Goal: Information Seeking & Learning: Check status

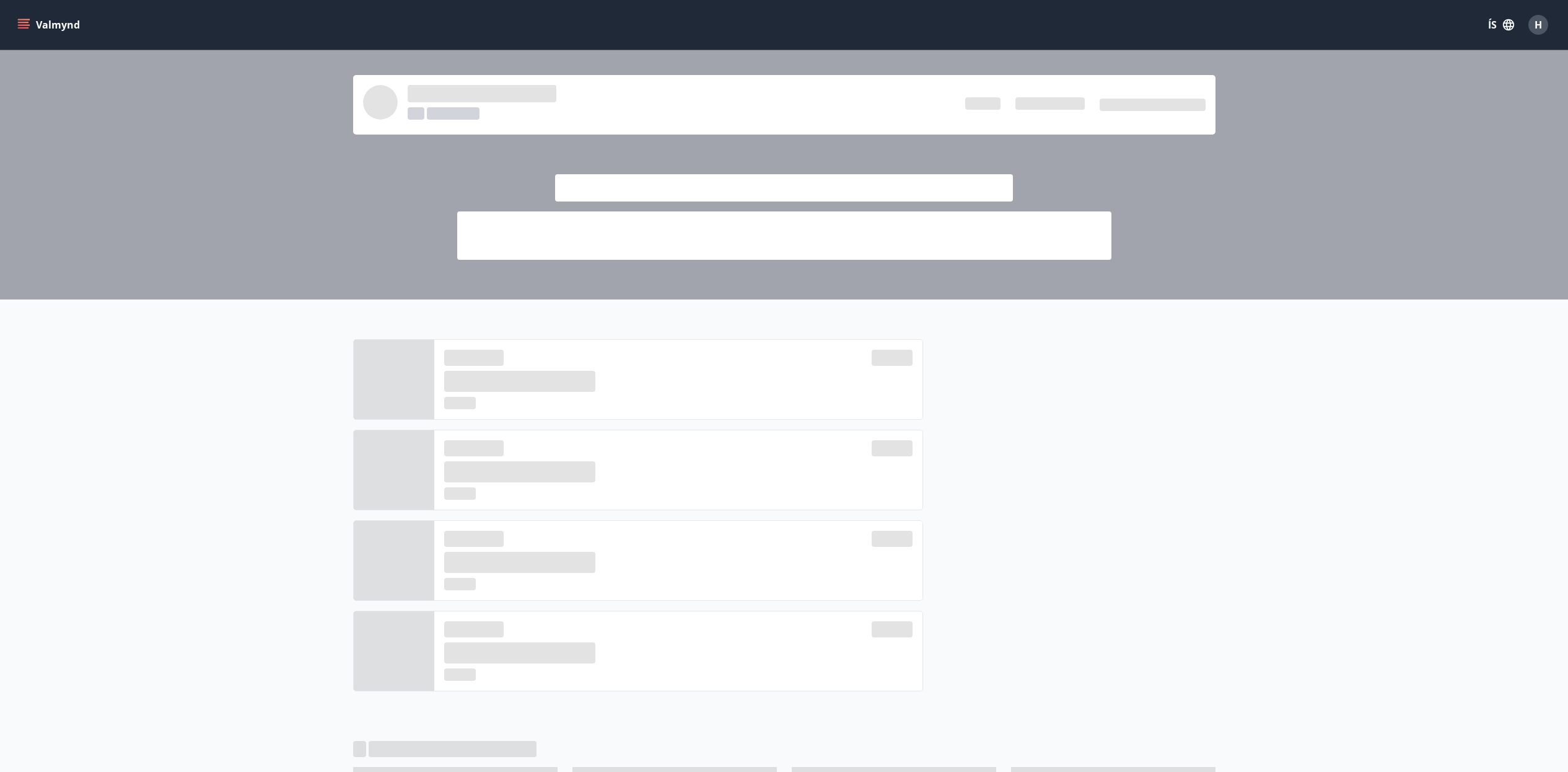
click at [23, 23] on icon "menu" at bounding box center [23, 23] width 11 height 1
click at [26, 23] on icon "menu" at bounding box center [23, 23] width 11 height 1
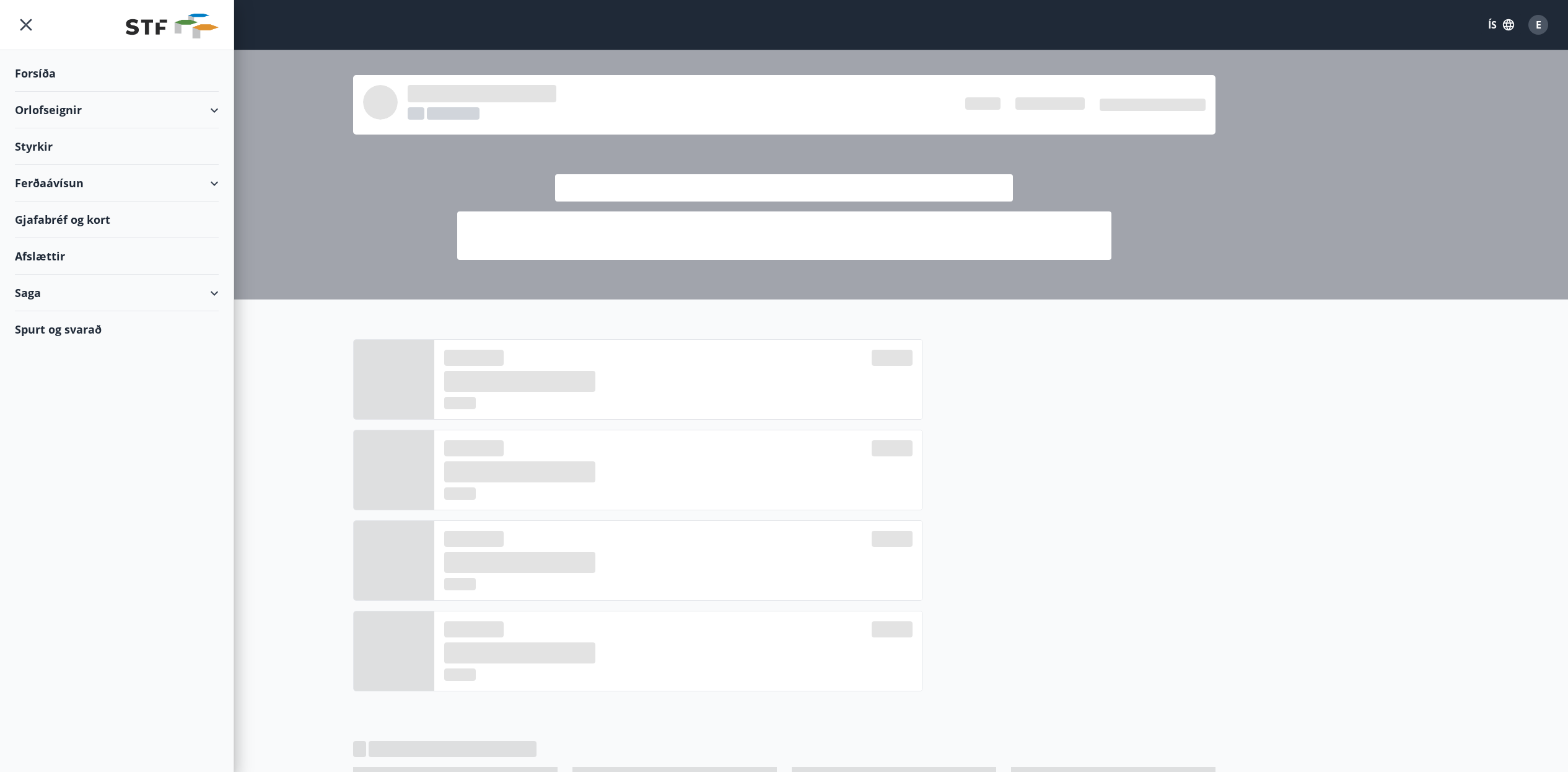
click at [76, 299] on div "Saga" at bounding box center [117, 293] width 204 height 37
click at [84, 355] on div "Bókanir" at bounding box center [117, 350] width 184 height 26
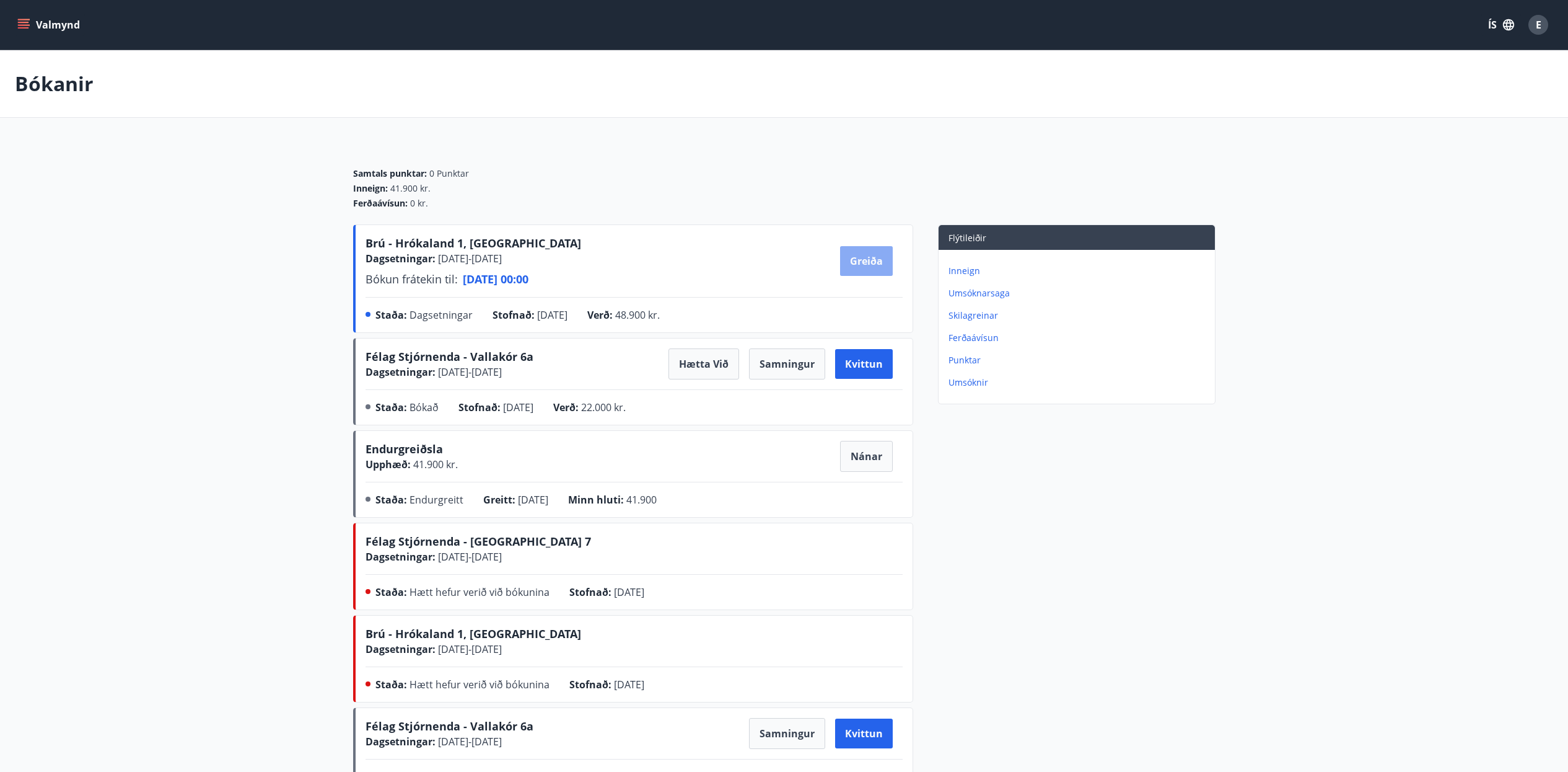
click at [881, 264] on button "Greiða" at bounding box center [866, 261] width 53 height 30
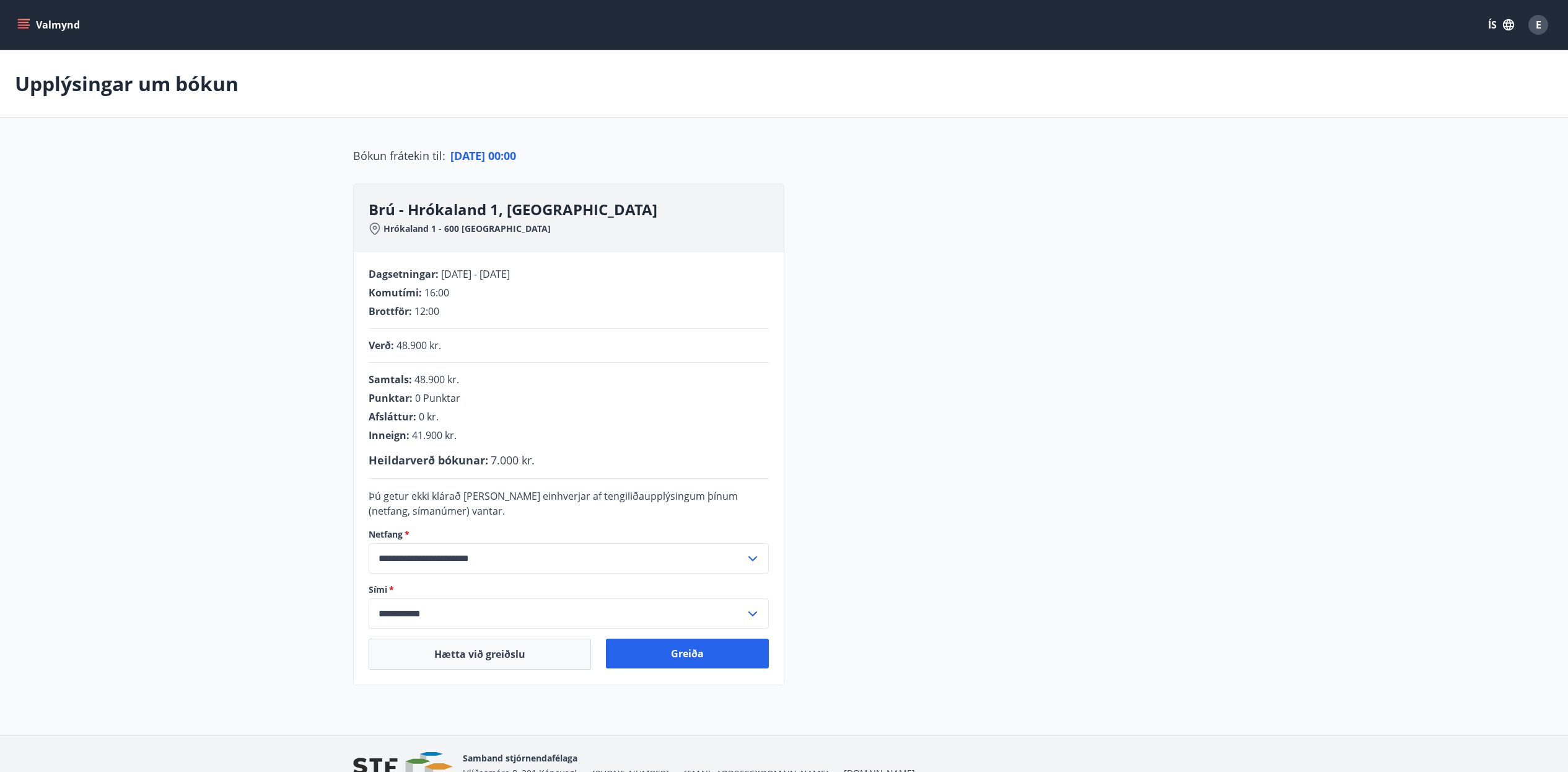
click at [27, 25] on icon "menu" at bounding box center [24, 25] width 13 height 1
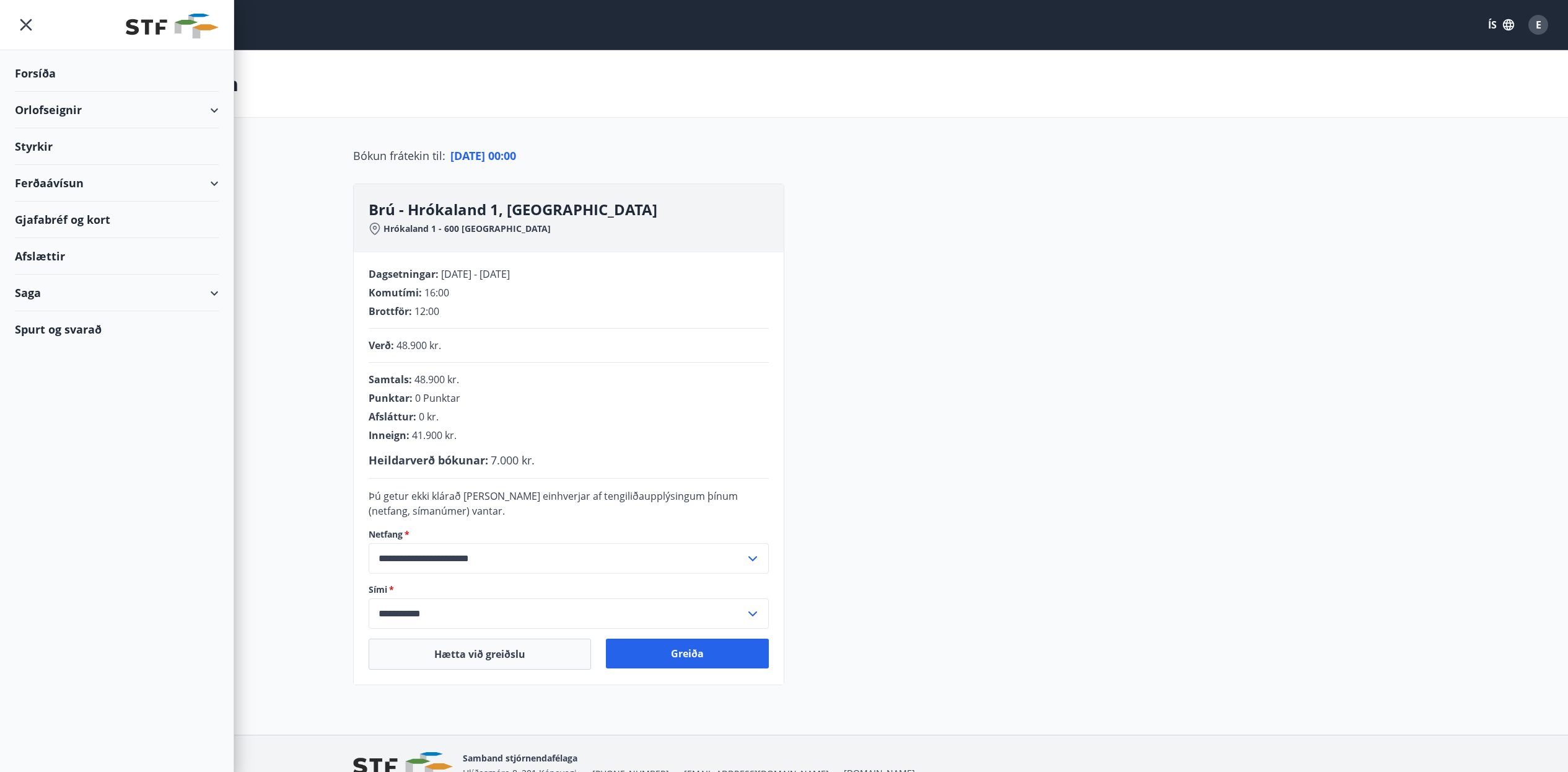
click at [82, 296] on div "Saga" at bounding box center [117, 293] width 204 height 37
click at [75, 350] on div "Bókanir" at bounding box center [117, 350] width 184 height 26
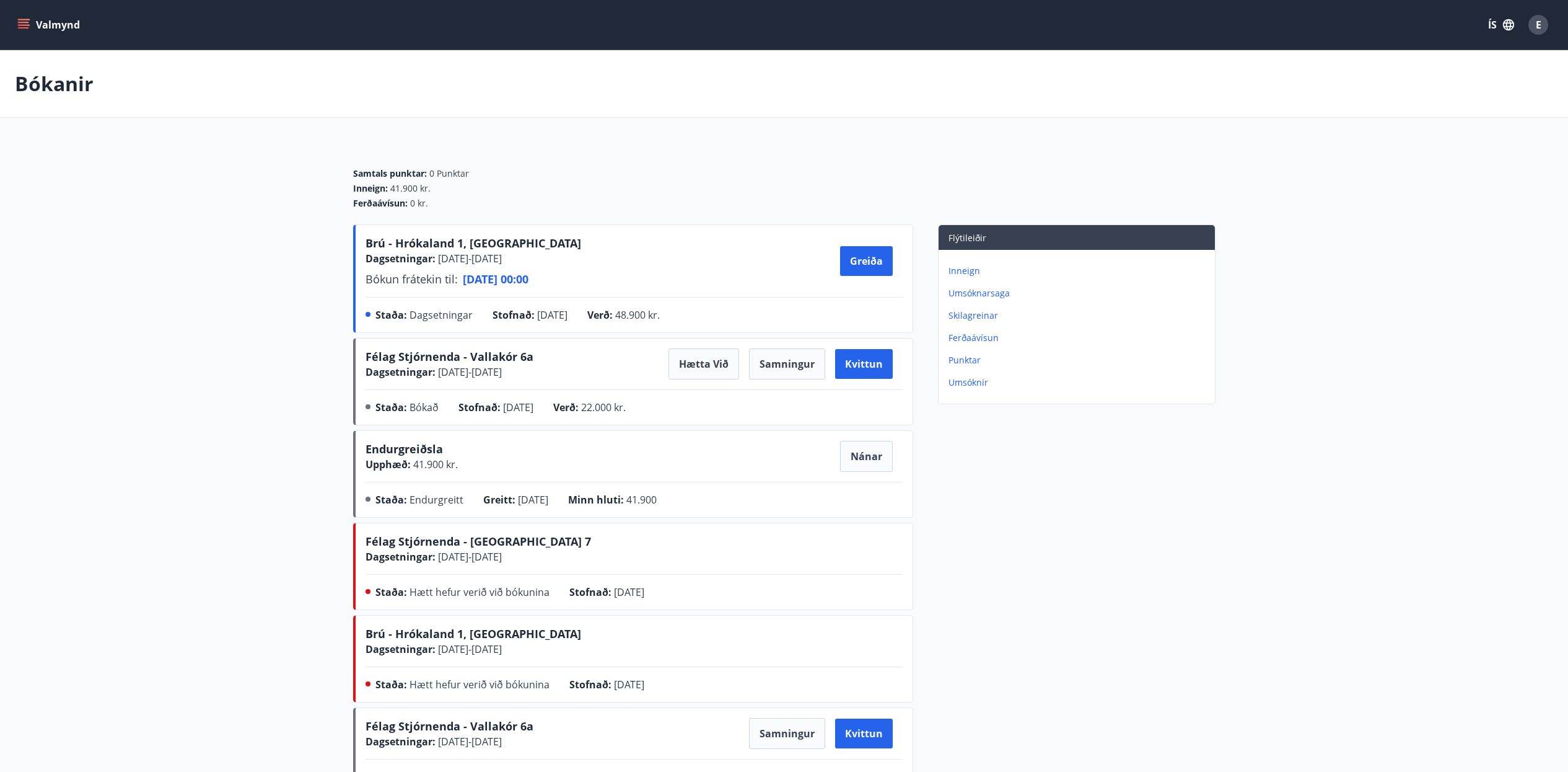
click at [26, 23] on icon "menu" at bounding box center [24, 25] width 13 height 13
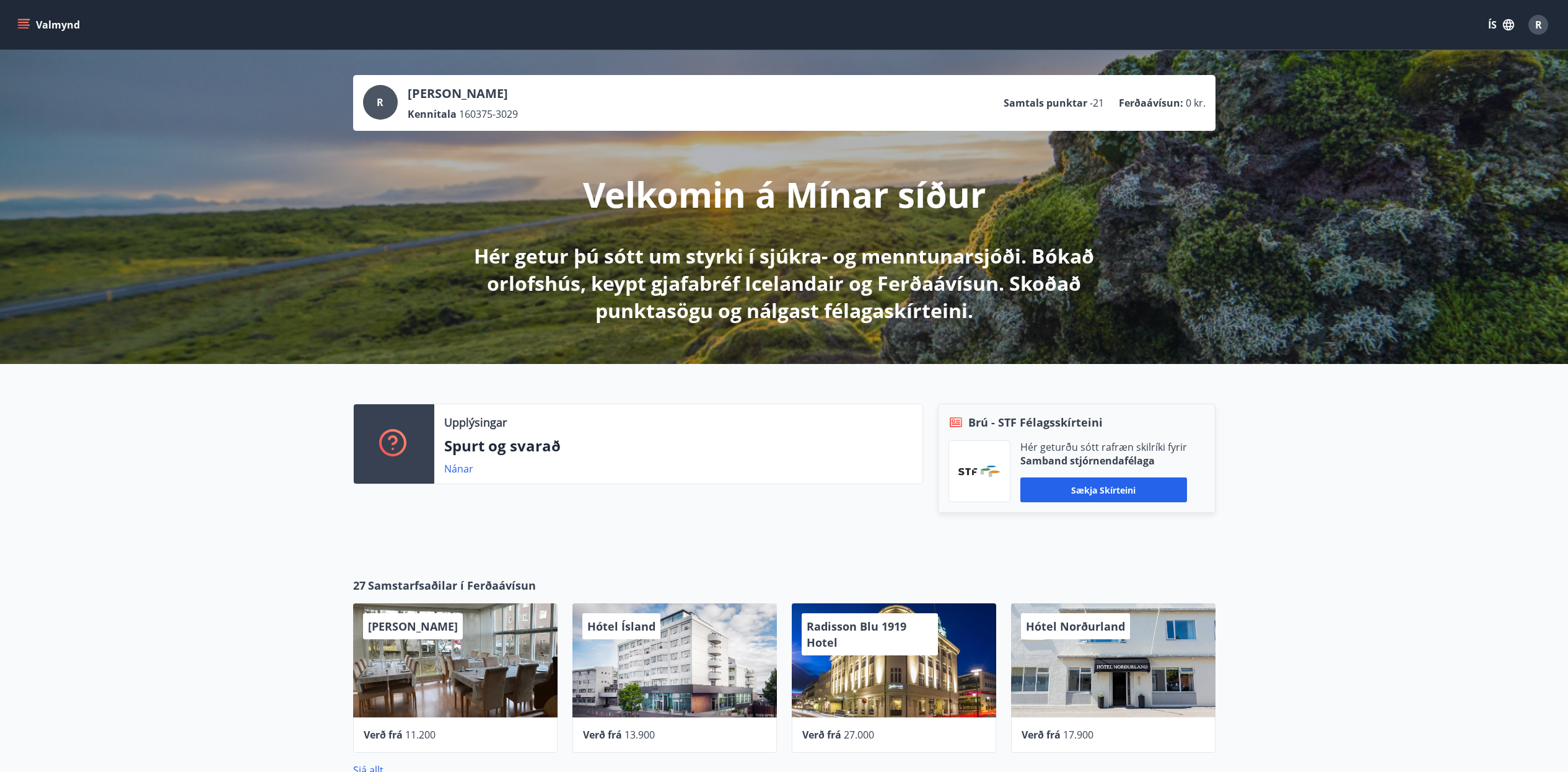
click at [23, 23] on icon "menu" at bounding box center [23, 23] width 11 height 1
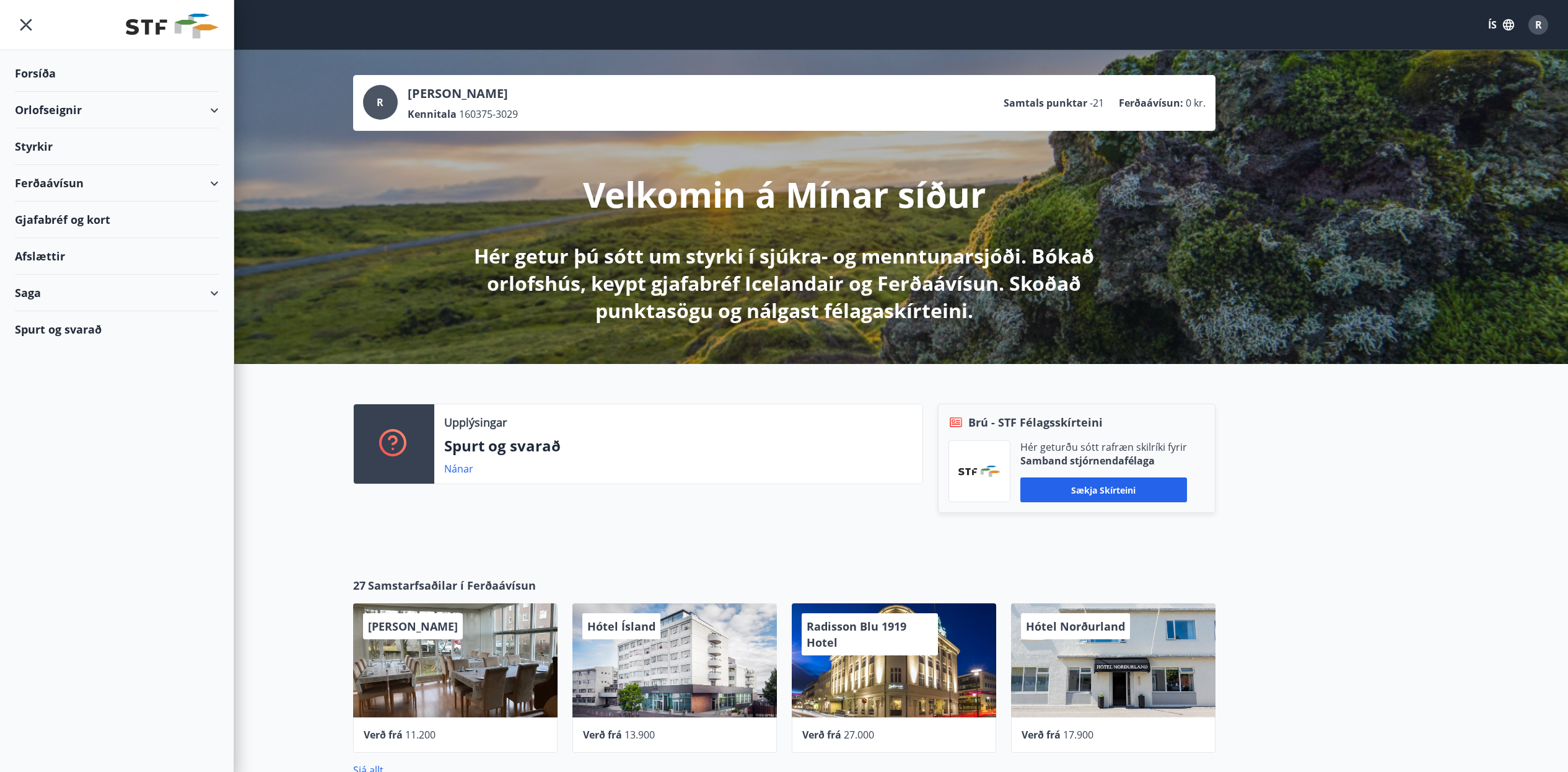
click at [72, 293] on div "Saga" at bounding box center [117, 293] width 204 height 37
click at [81, 402] on div "Punktar" at bounding box center [117, 402] width 184 height 26
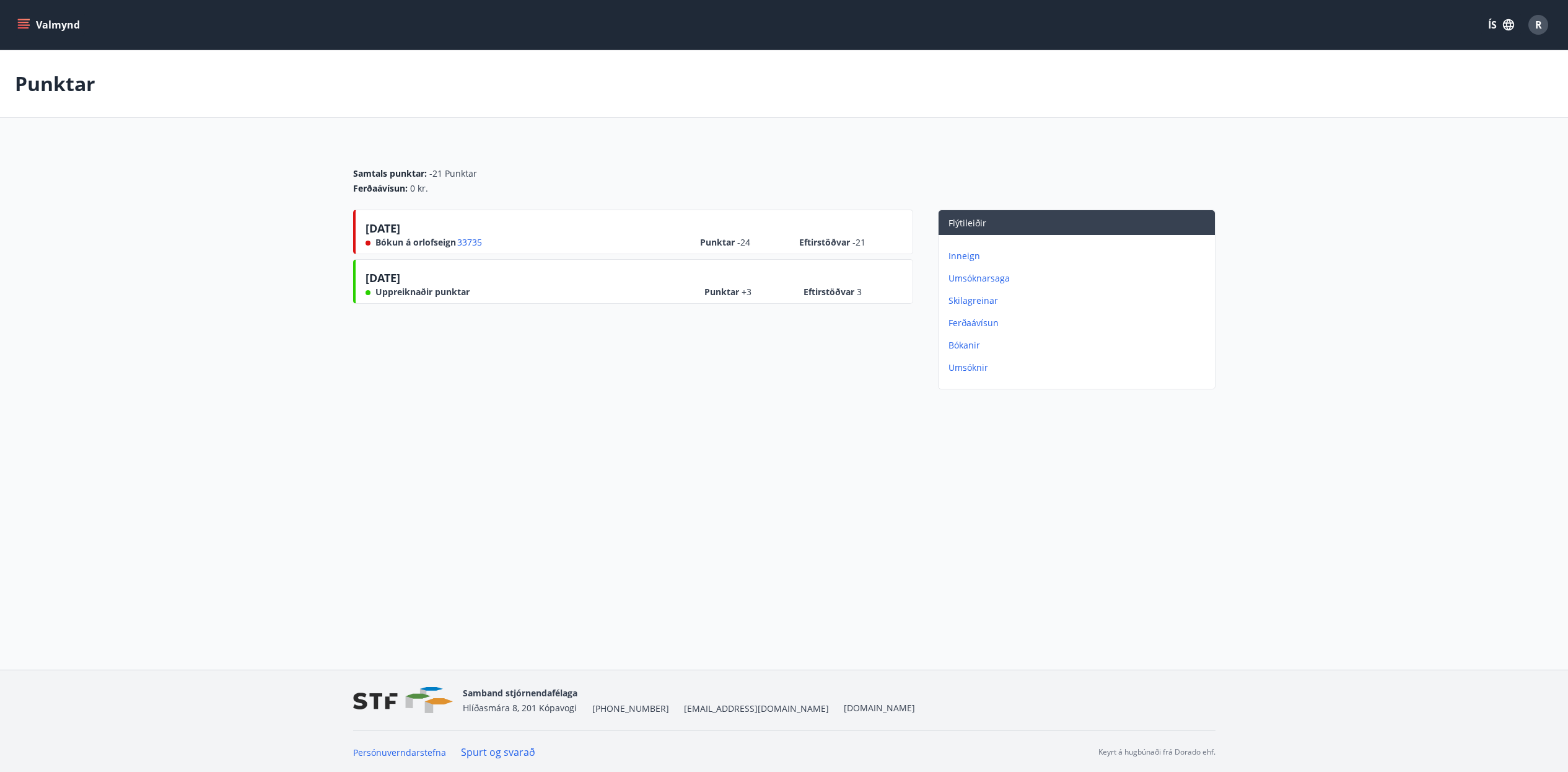
click at [574, 355] on div "24.05.2025 Bókun á orlofseign 33735 Punktar -24 Eftirstöðvar -21 05.02.2025 Upp…" at bounding box center [633, 301] width 560 height 185
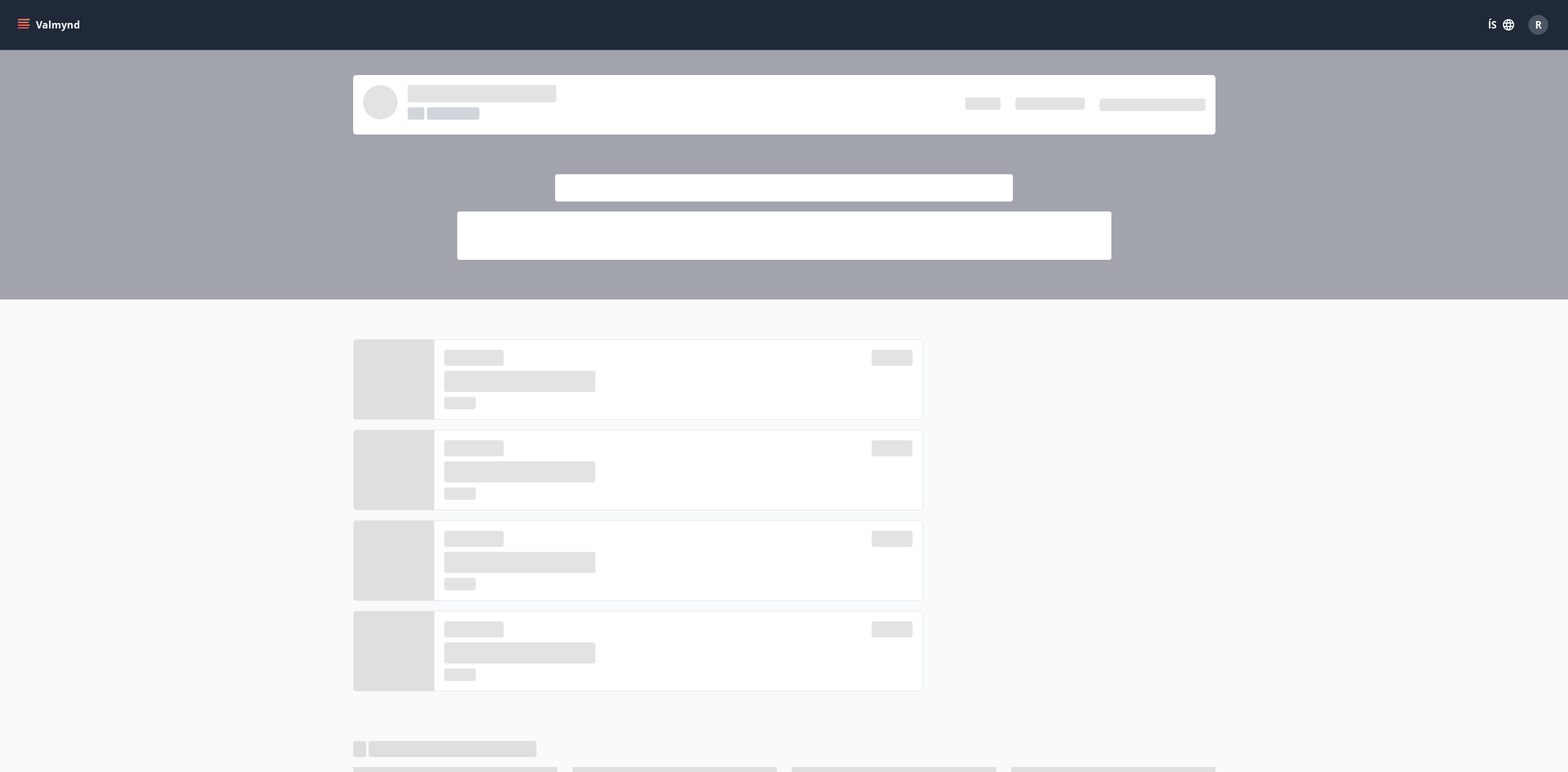
click at [31, 27] on button "Valmynd" at bounding box center [49, 25] width 70 height 23
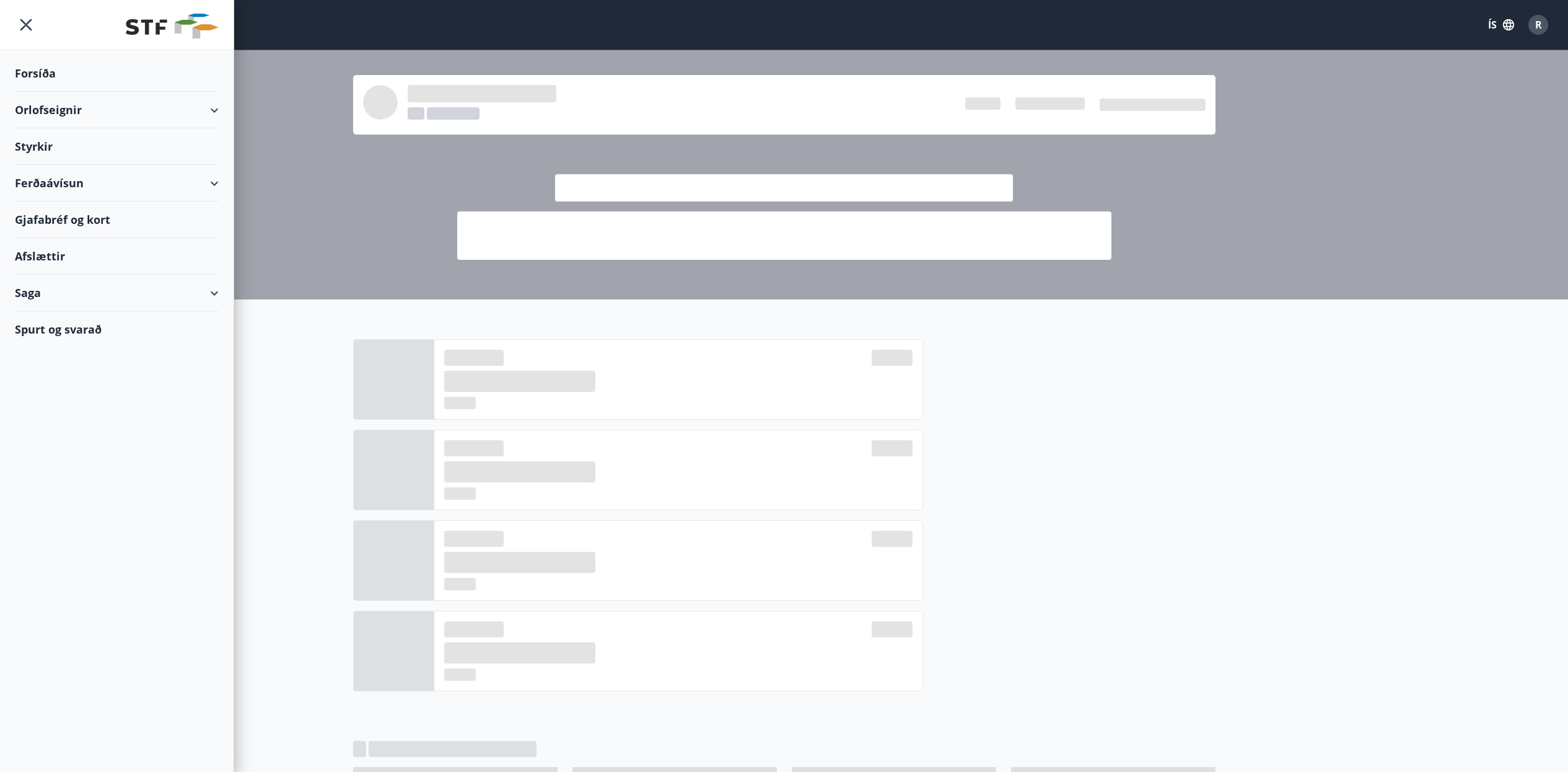
click at [106, 300] on div "Saga" at bounding box center [117, 293] width 204 height 37
click at [97, 414] on div "Punktar" at bounding box center [117, 402] width 184 height 26
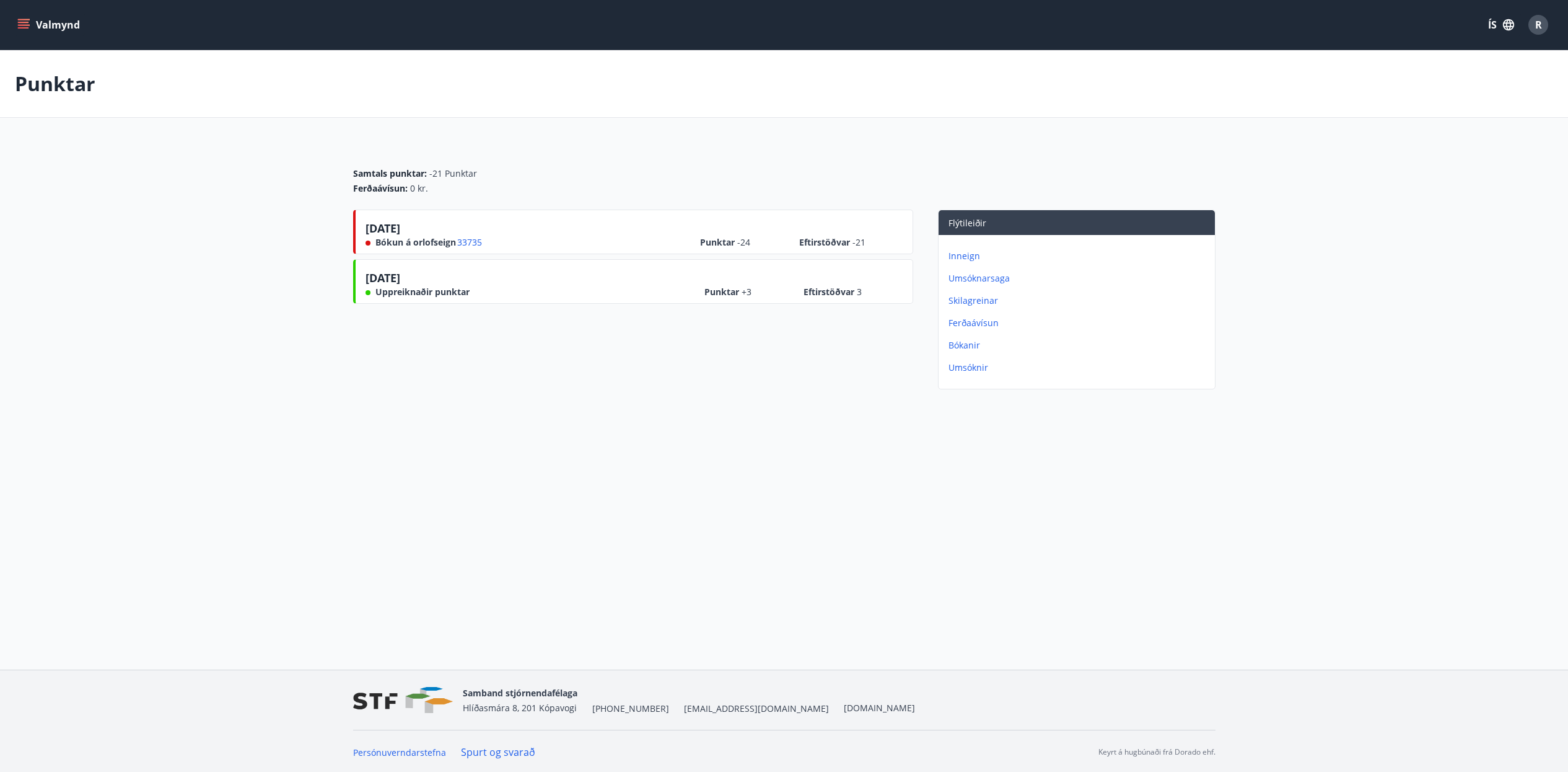
click at [34, 20] on button "Valmynd" at bounding box center [49, 25] width 70 height 23
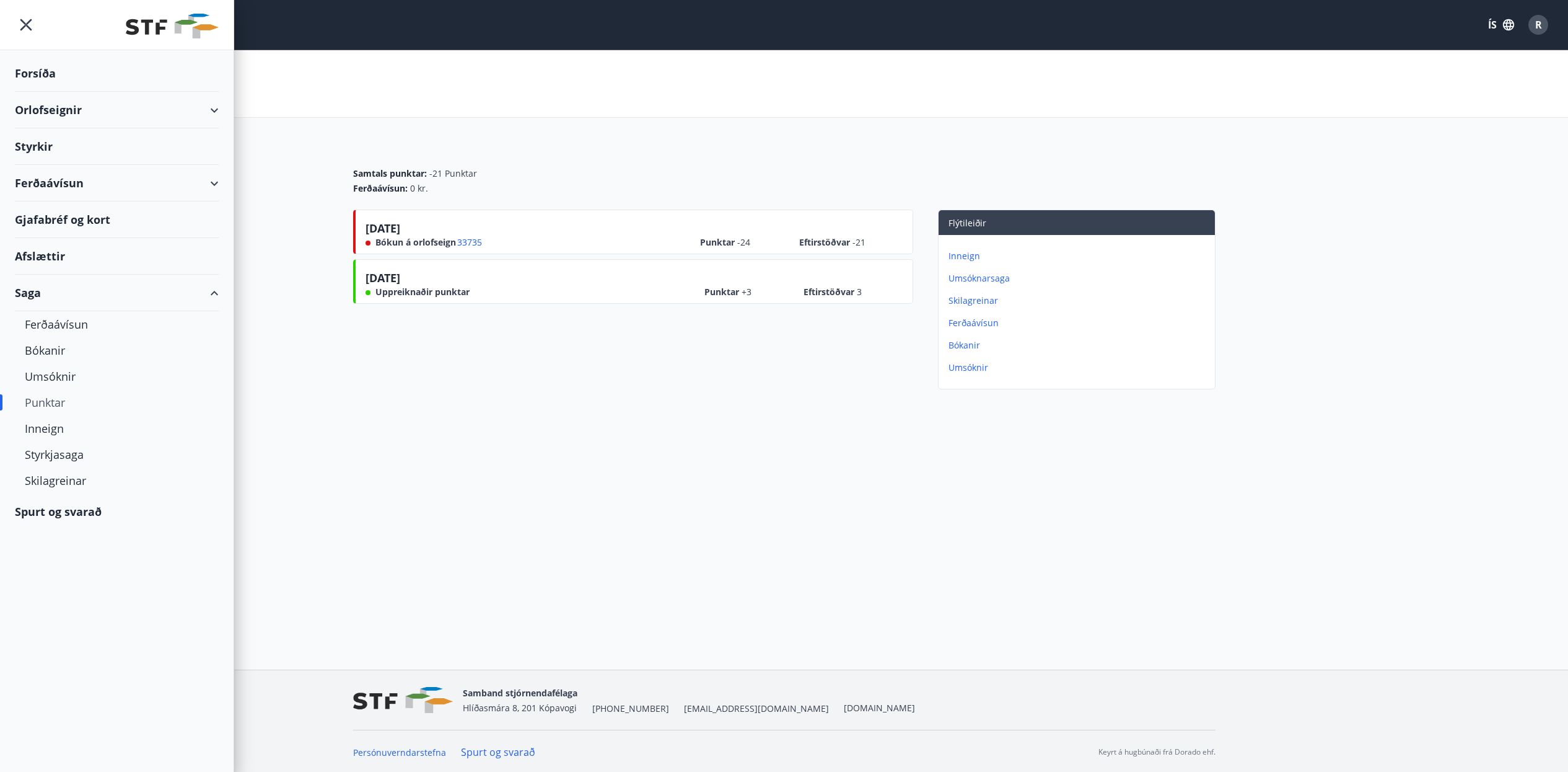
click at [28, 25] on icon "menu" at bounding box center [26, 25] width 23 height 23
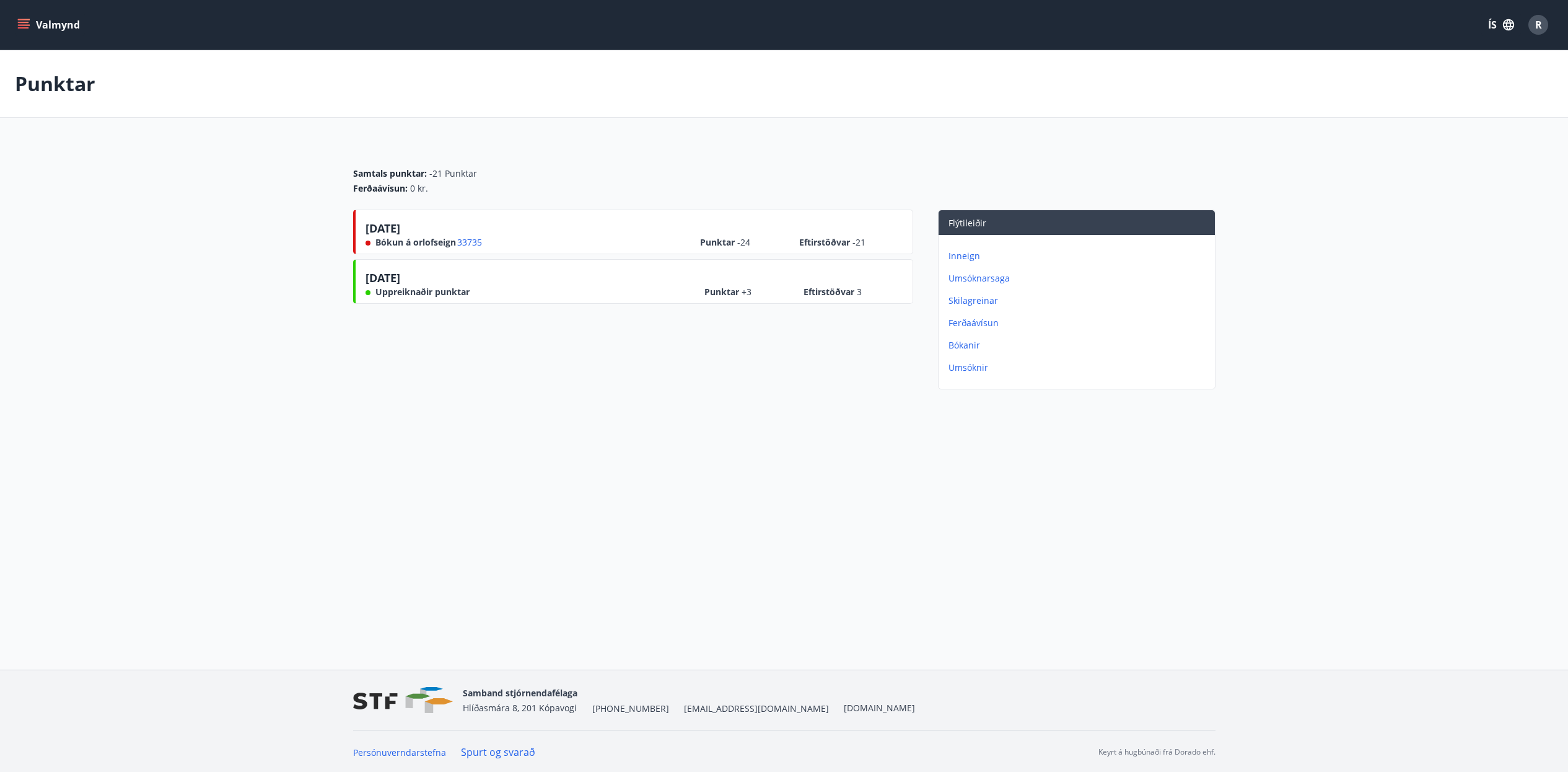
click at [25, 28] on icon "menu" at bounding box center [23, 28] width 11 height 1
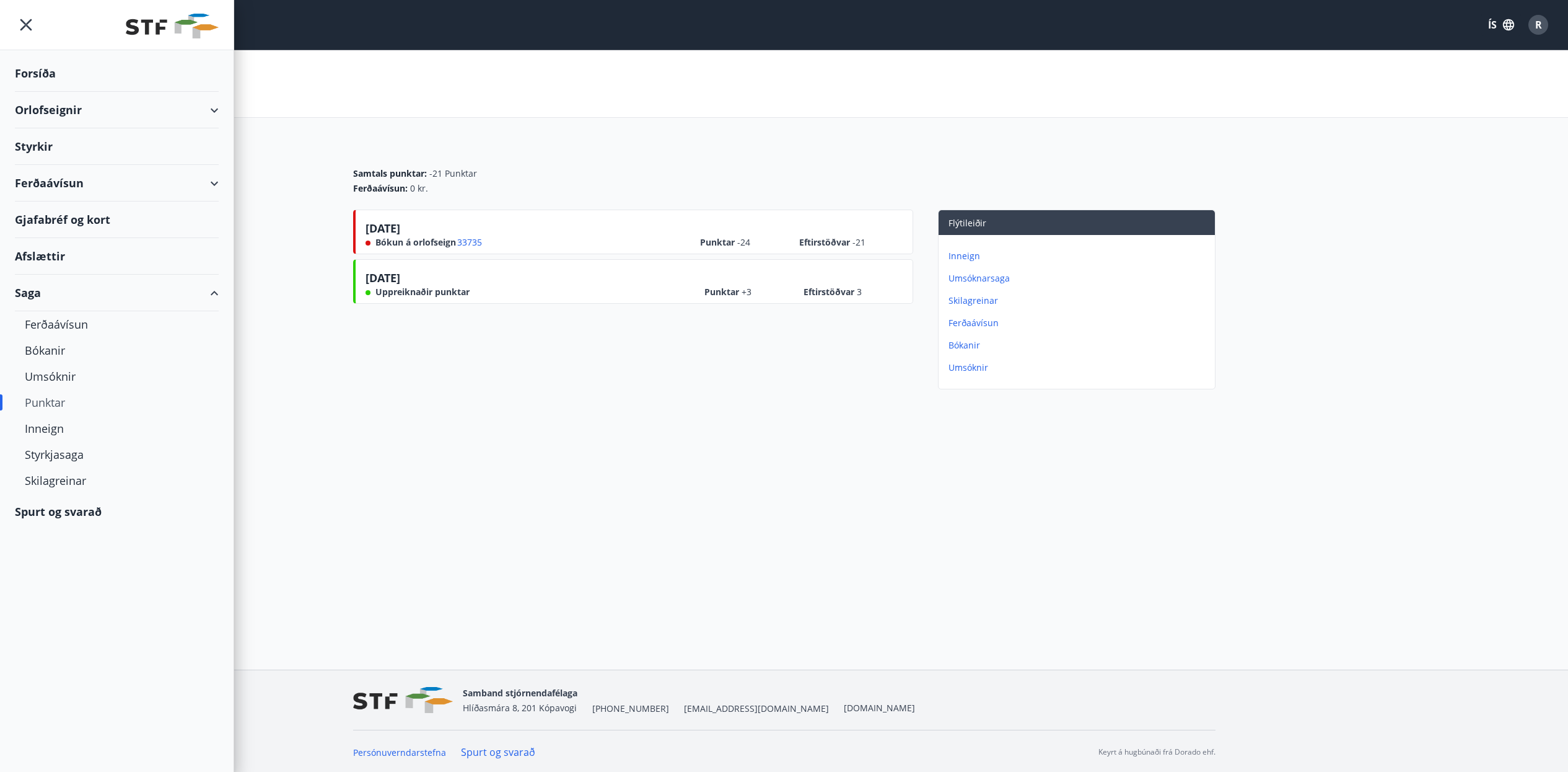
drag, startPoint x: 25, startPoint y: 25, endPoint x: 37, endPoint y: 26, distance: 12.0
click at [28, 26] on icon "menu" at bounding box center [26, 25] width 23 height 23
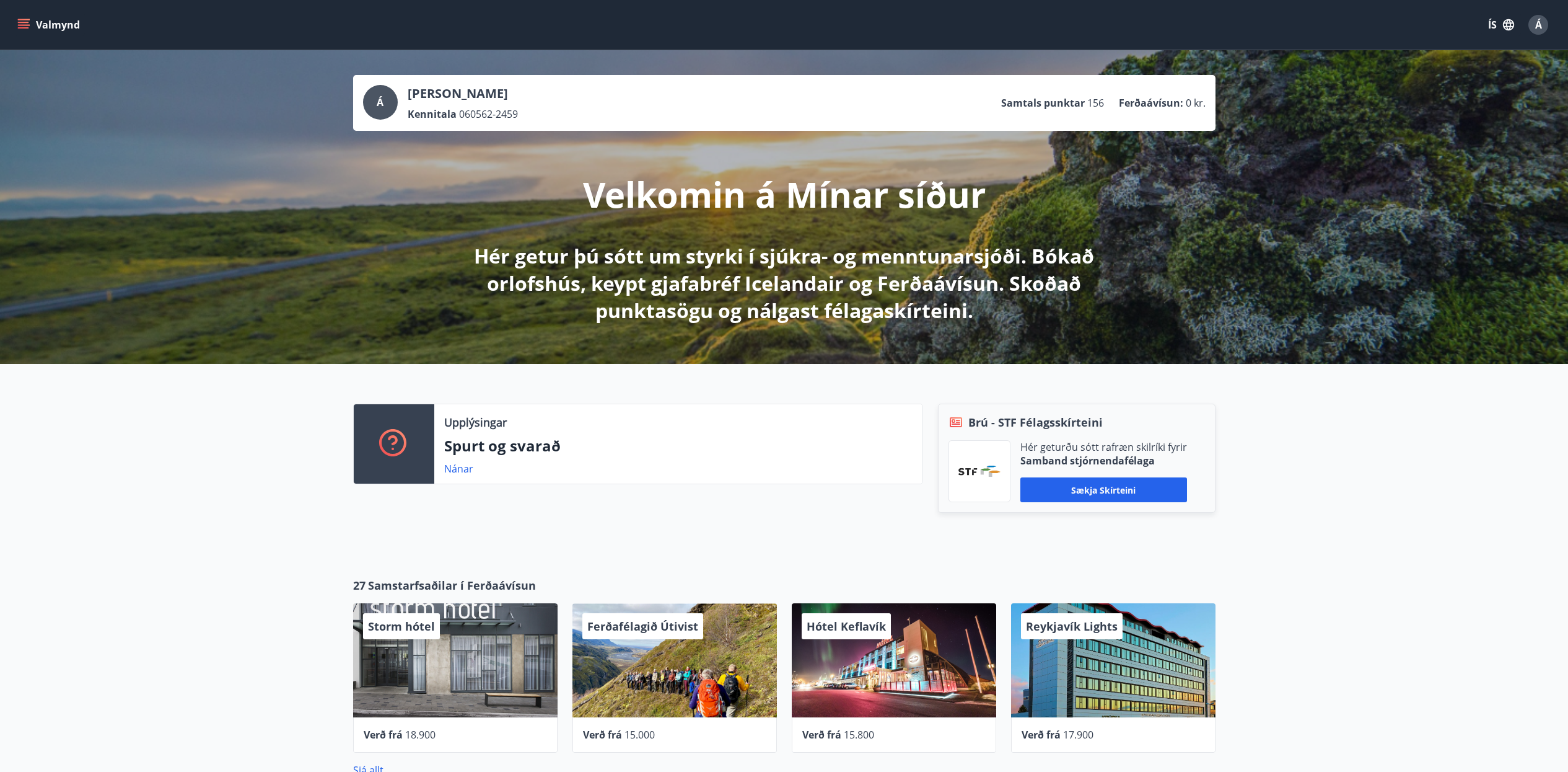
click at [27, 25] on icon "menu" at bounding box center [24, 25] width 13 height 13
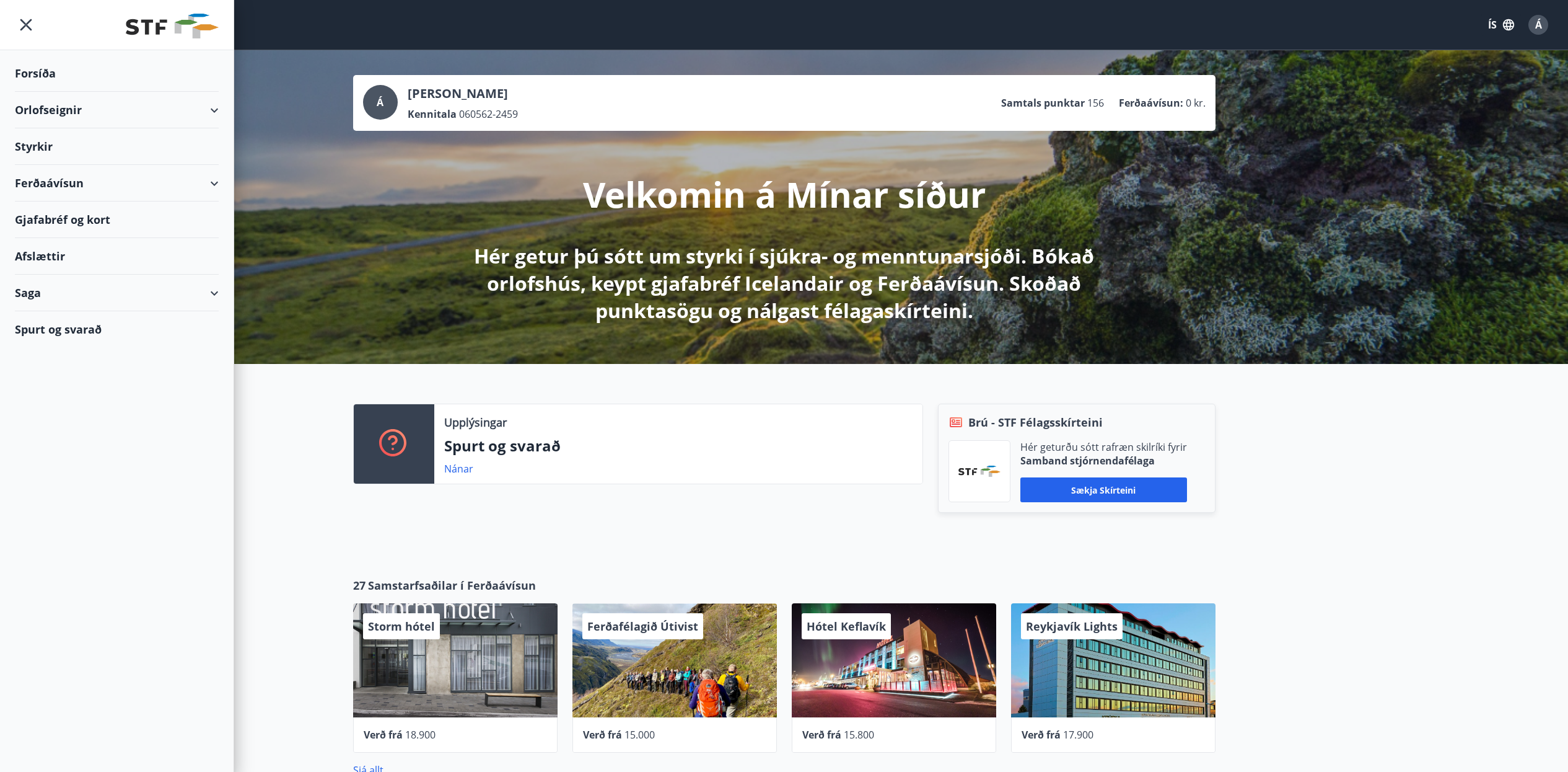
click at [54, 146] on div "Styrkir" at bounding box center [117, 147] width 204 height 37
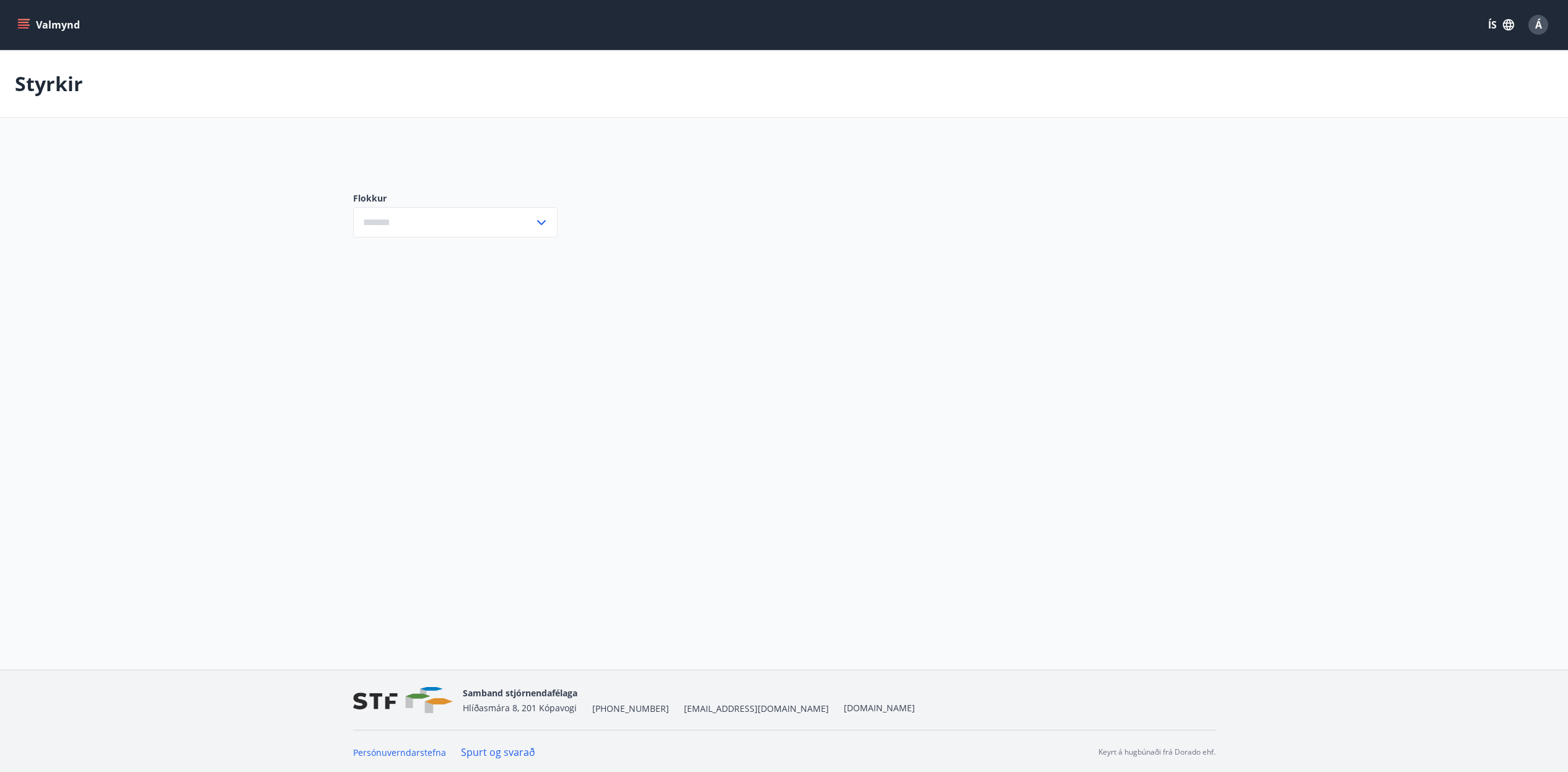
type input "***"
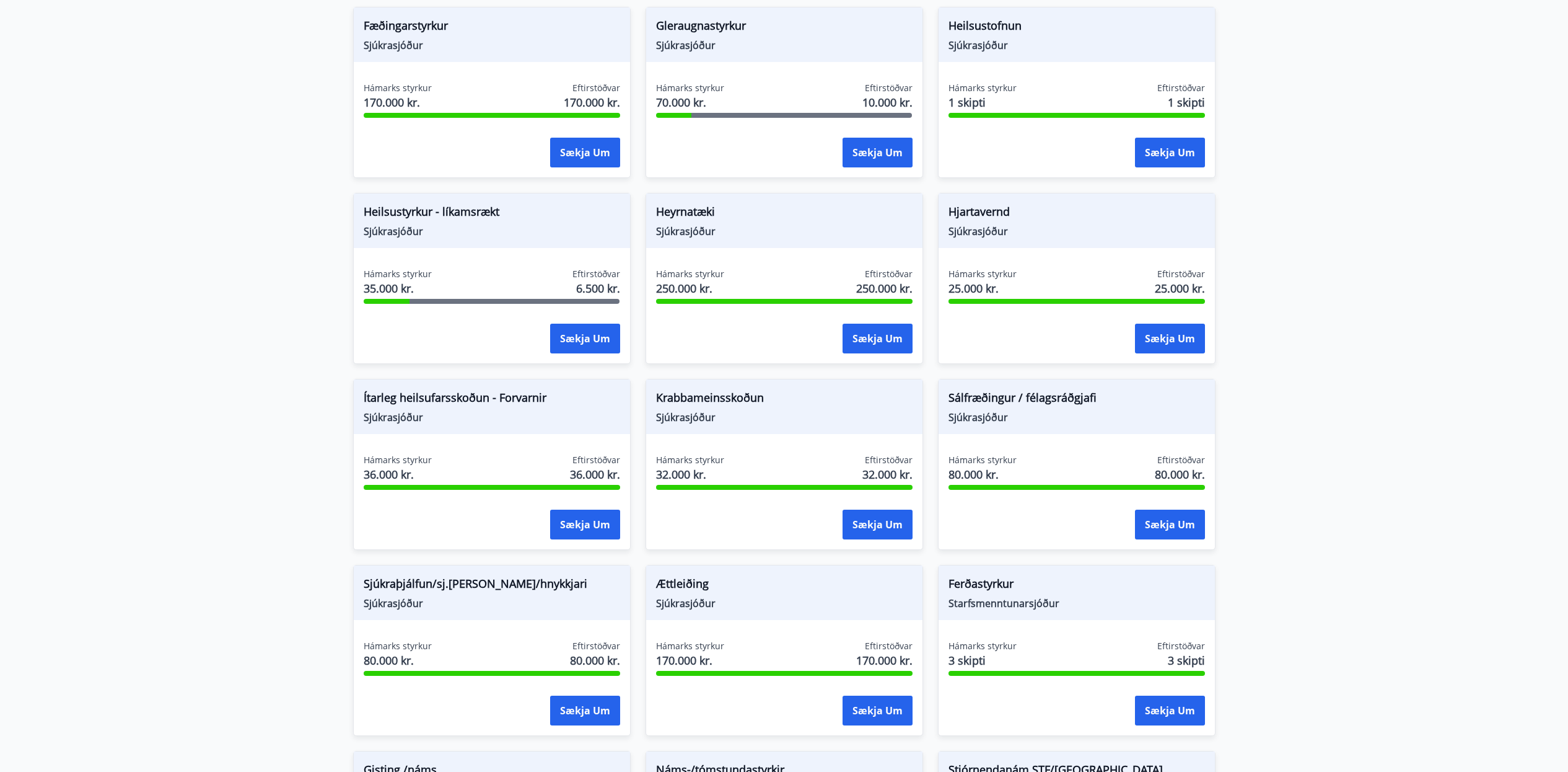
scroll to position [542, 0]
